Goal: Task Accomplishment & Management: Manage account settings

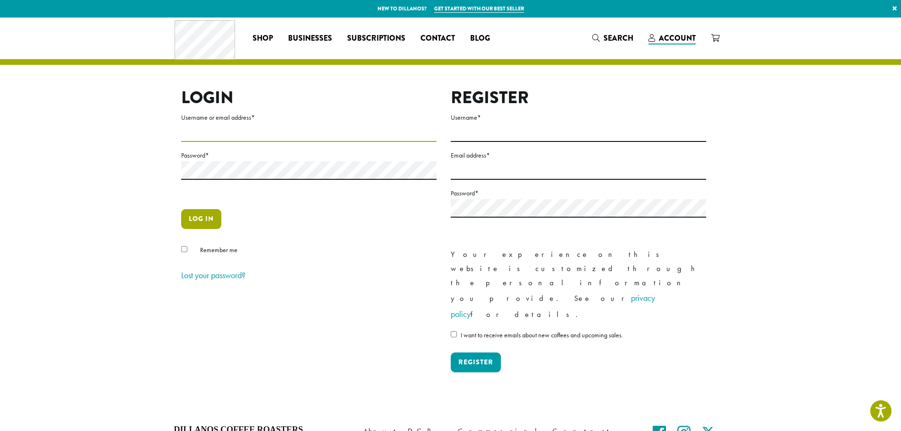
type input "**********"
click at [212, 226] on button "Log in" at bounding box center [201, 219] width 40 height 20
